Goal: Entertainment & Leisure: Browse casually

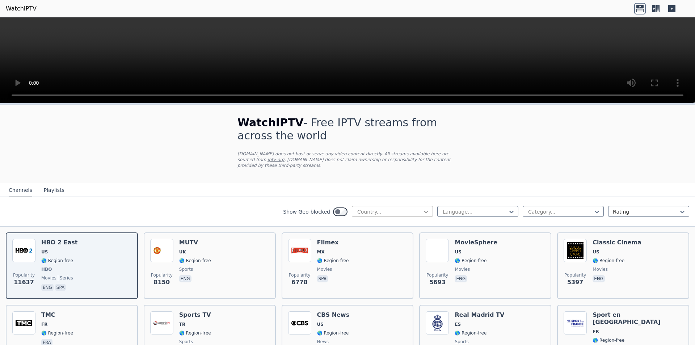
click at [423, 208] on icon at bounding box center [426, 211] width 7 height 7
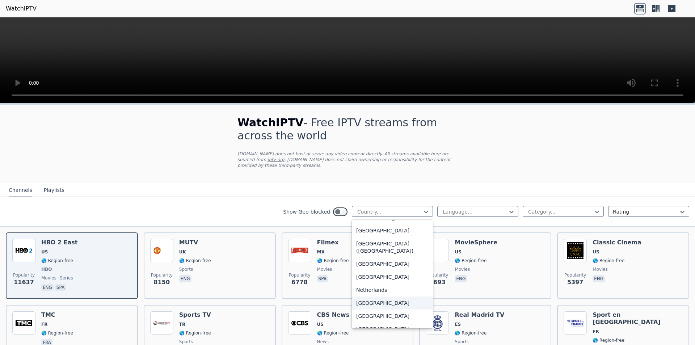
scroll to position [1883, 0]
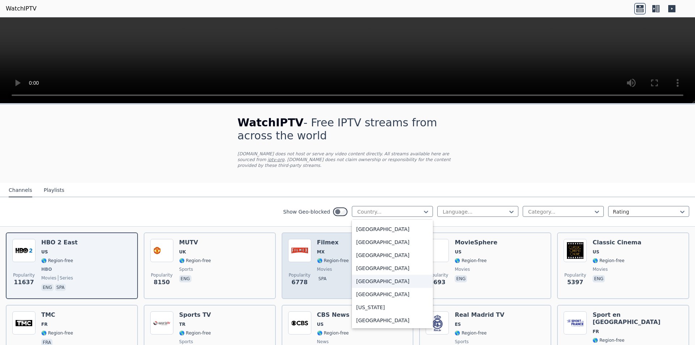
click at [355, 275] on div "[GEOGRAPHIC_DATA]" at bounding box center [392, 281] width 81 height 13
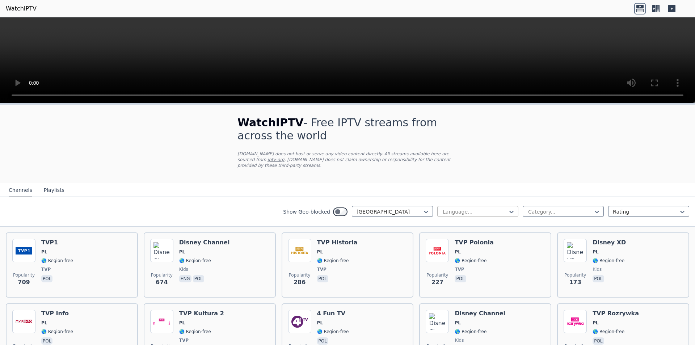
click at [497, 208] on div at bounding box center [475, 211] width 66 height 7
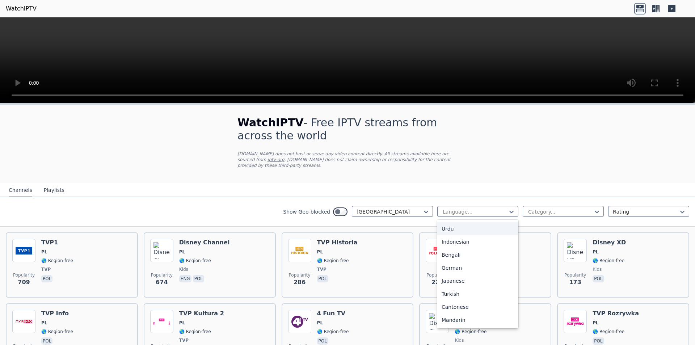
scroll to position [181, 0]
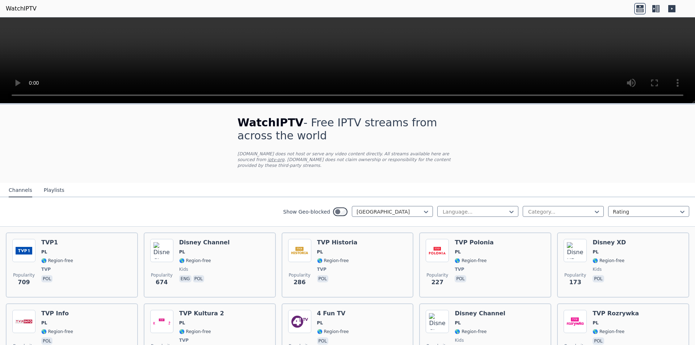
click at [231, 201] on div "Show Geo-blocked Poland Language... Category... Rating" at bounding box center [347, 211] width 695 height 29
click at [560, 206] on div "Category..." at bounding box center [563, 211] width 81 height 11
click at [558, 183] on nav "Channels Playlists" at bounding box center [347, 190] width 695 height 14
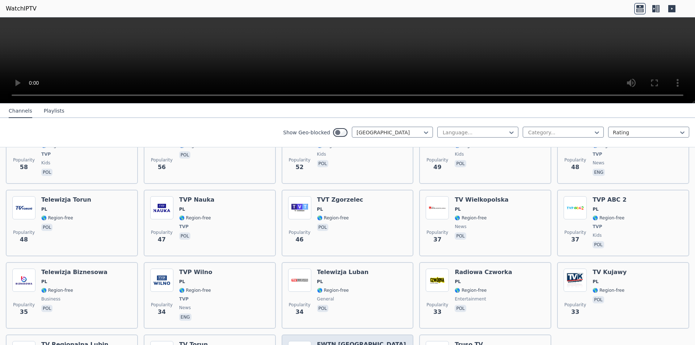
scroll to position [484, 0]
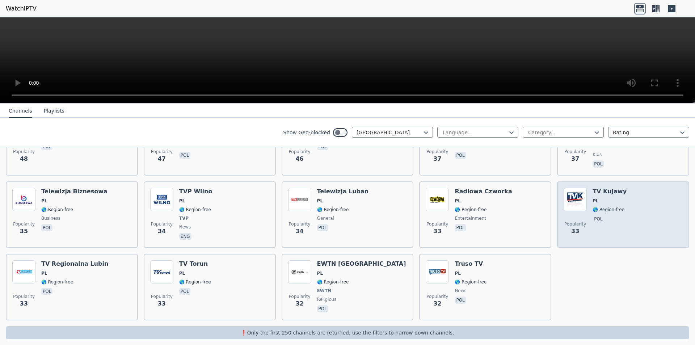
click at [585, 188] on div "Popularity 33 TV Kujawy PL 🌎 Region-free pol" at bounding box center [623, 215] width 119 height 54
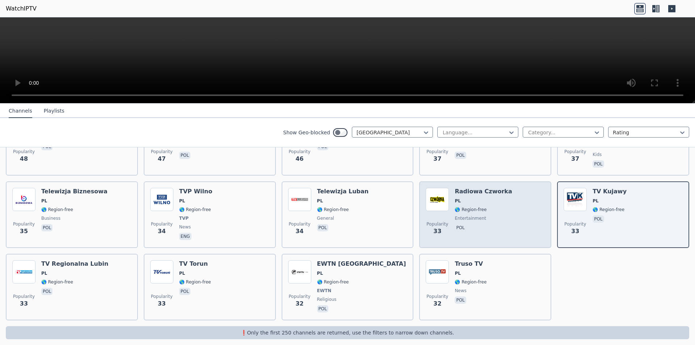
click at [434, 199] on img at bounding box center [437, 199] width 23 height 23
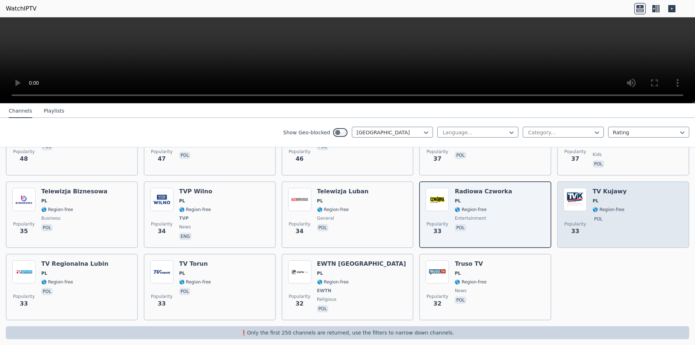
click at [593, 188] on h6 "TV Kujawy" at bounding box center [610, 191] width 34 height 7
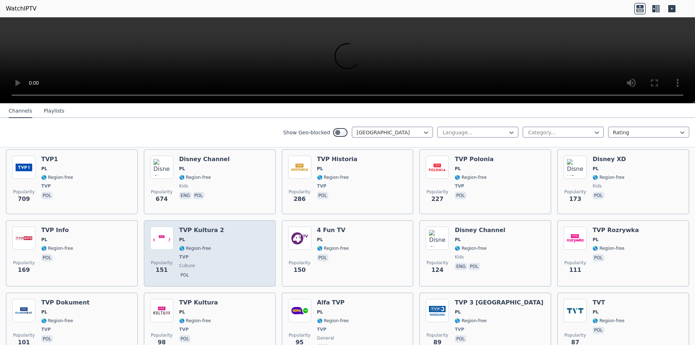
scroll to position [122, 0]
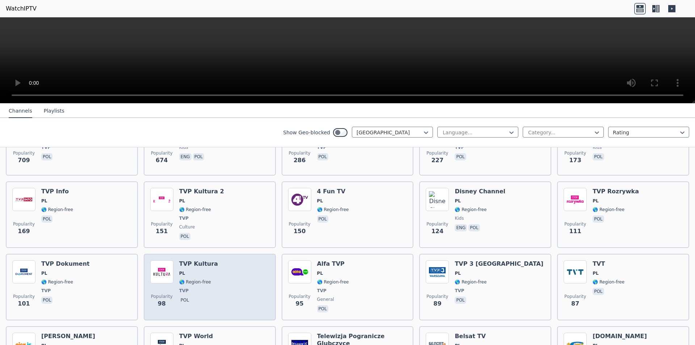
click at [201, 260] on h6 "TVP Kultura" at bounding box center [198, 263] width 39 height 7
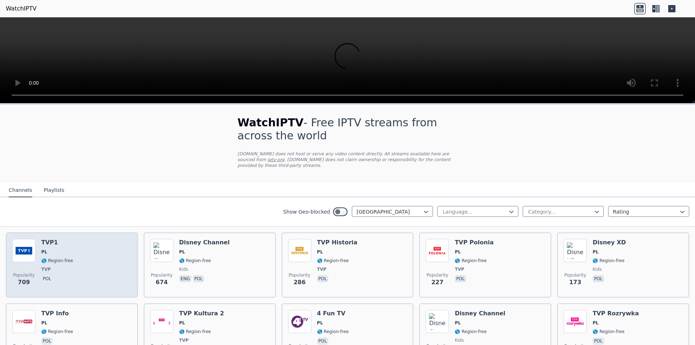
scroll to position [36, 0]
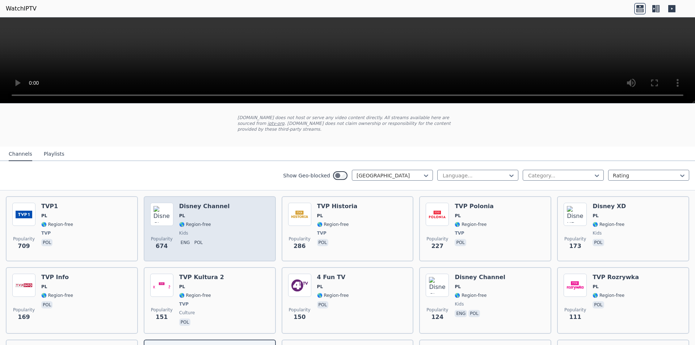
click at [226, 209] on div "Popularity 674 Disney Channel PL 🌎 Region-free kids eng pol" at bounding box center [209, 229] width 119 height 52
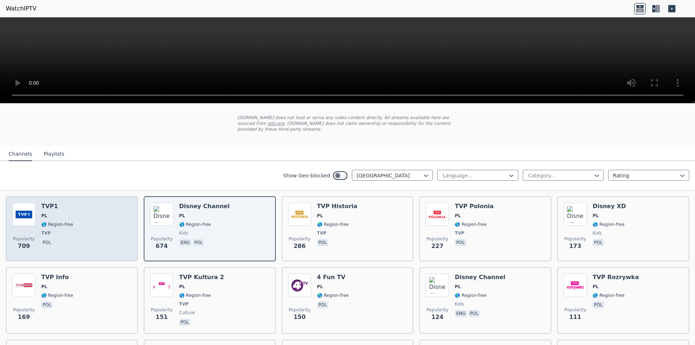
click at [83, 204] on div "Popularity 709 TVP1 PL 🌎 Region-free TVP pol" at bounding box center [71, 229] width 119 height 52
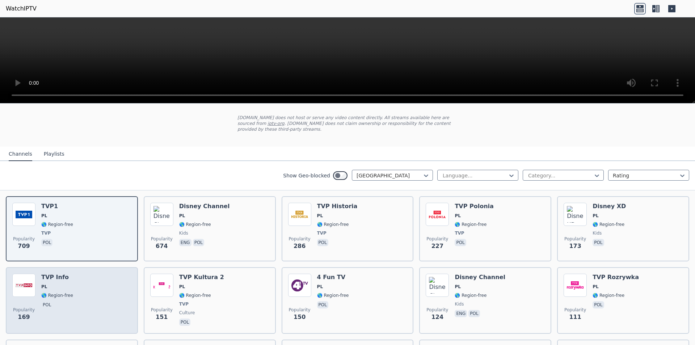
click at [100, 275] on div "Popularity 169 TVP Info PL 🌎 Region-free pol" at bounding box center [71, 301] width 119 height 54
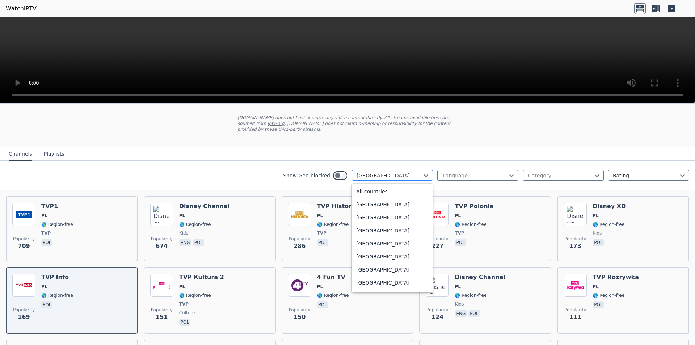
click at [412, 172] on div at bounding box center [390, 175] width 66 height 7
click at [365, 185] on div "All countries" at bounding box center [392, 191] width 81 height 13
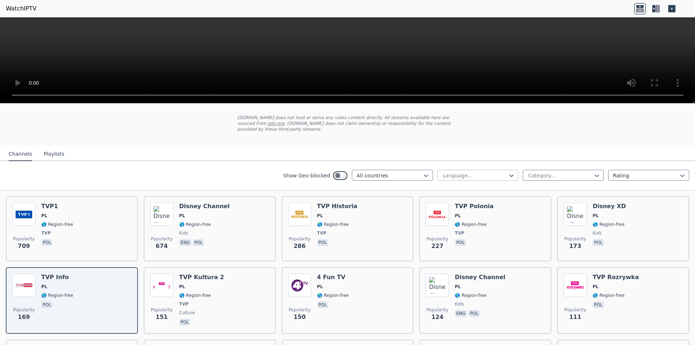
click at [476, 172] on div at bounding box center [475, 175] width 66 height 7
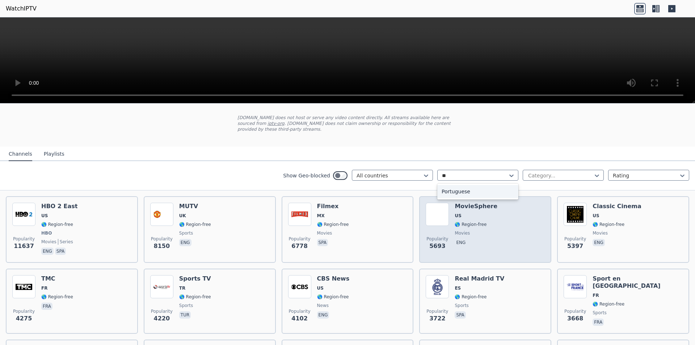
type input "*"
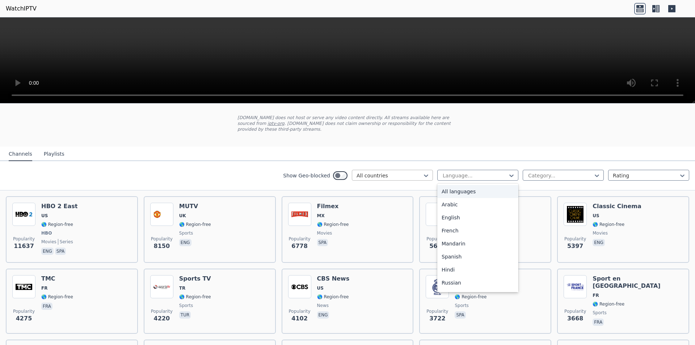
click at [392, 175] on div "All countries" at bounding box center [392, 175] width 81 height 11
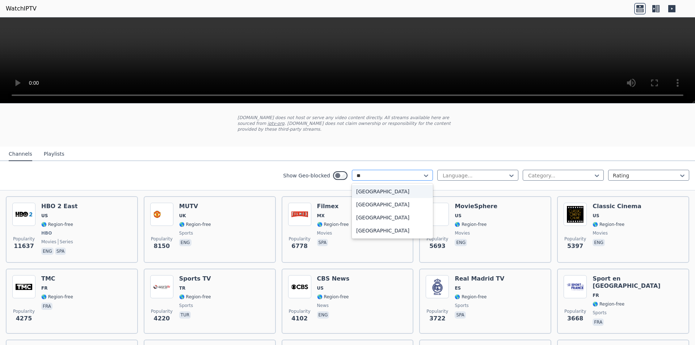
type input "***"
click at [360, 198] on div "[GEOGRAPHIC_DATA]" at bounding box center [392, 204] width 81 height 13
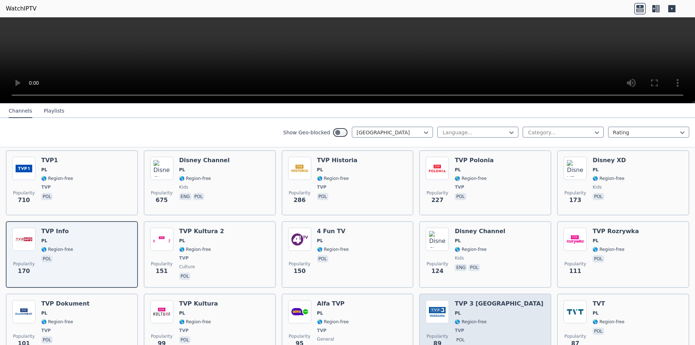
scroll to position [145, 0]
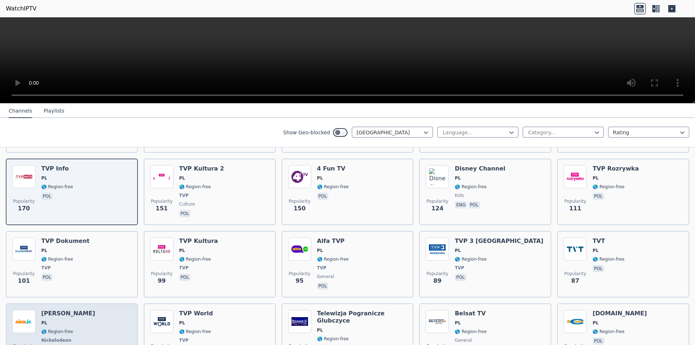
click at [15, 310] on img at bounding box center [23, 321] width 23 height 23
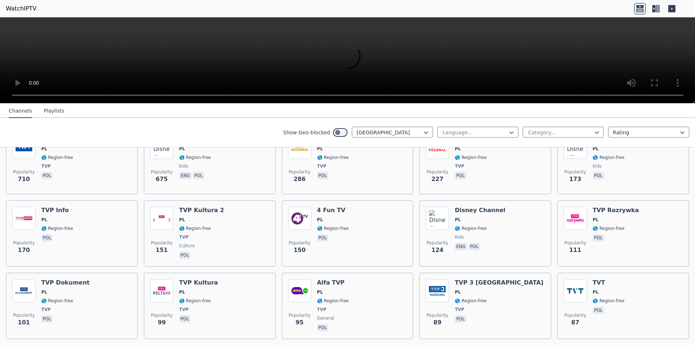
scroll to position [0, 0]
